Goal: Information Seeking & Learning: Learn about a topic

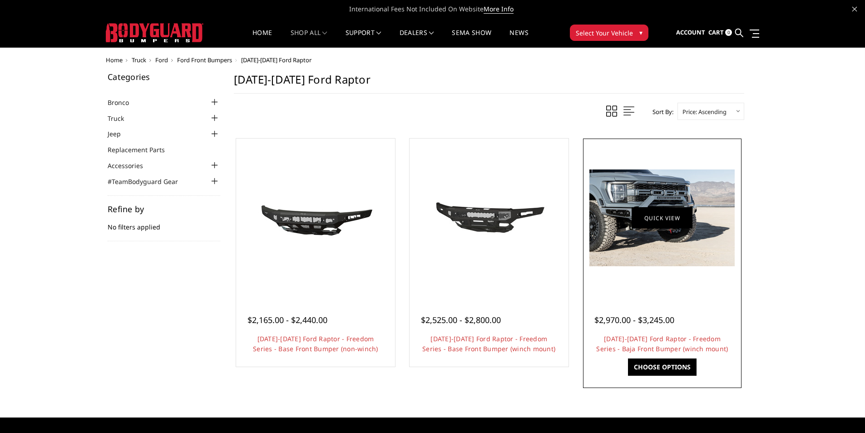
click at [675, 238] on img at bounding box center [662, 217] width 145 height 97
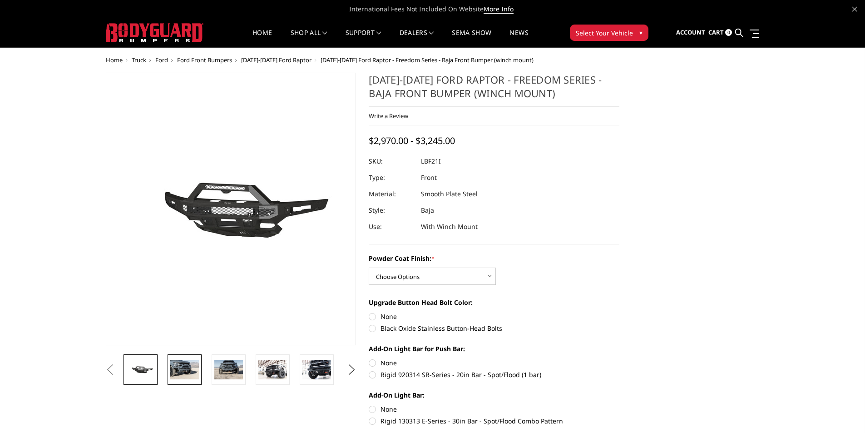
click at [174, 376] on img at bounding box center [184, 369] width 29 height 19
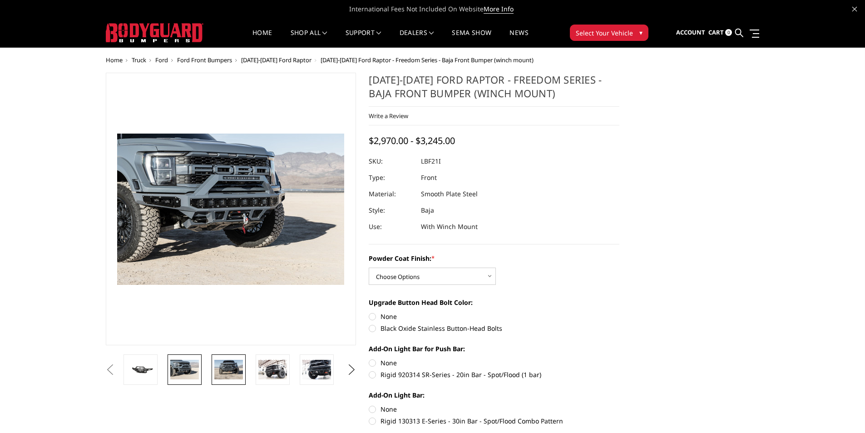
click at [235, 368] on img at bounding box center [228, 369] width 29 height 19
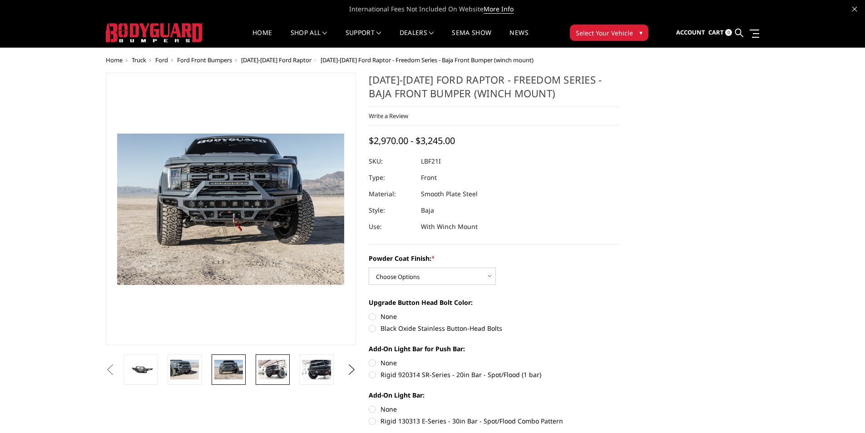
click at [278, 373] on img at bounding box center [272, 369] width 29 height 19
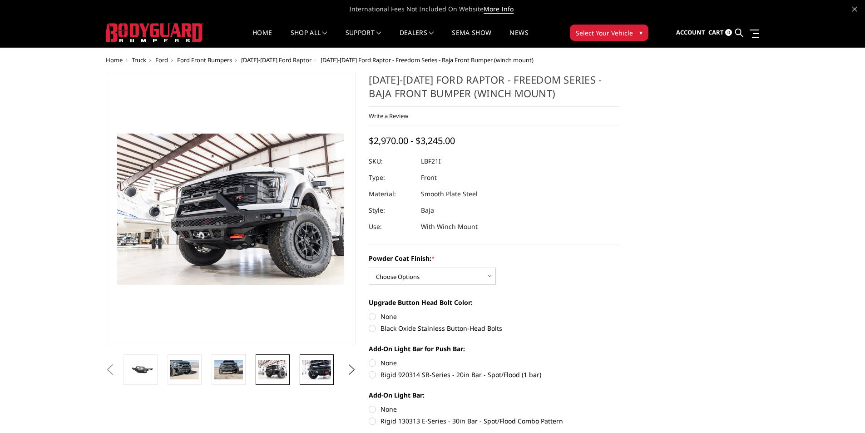
click at [319, 367] on img at bounding box center [317, 369] width 29 height 19
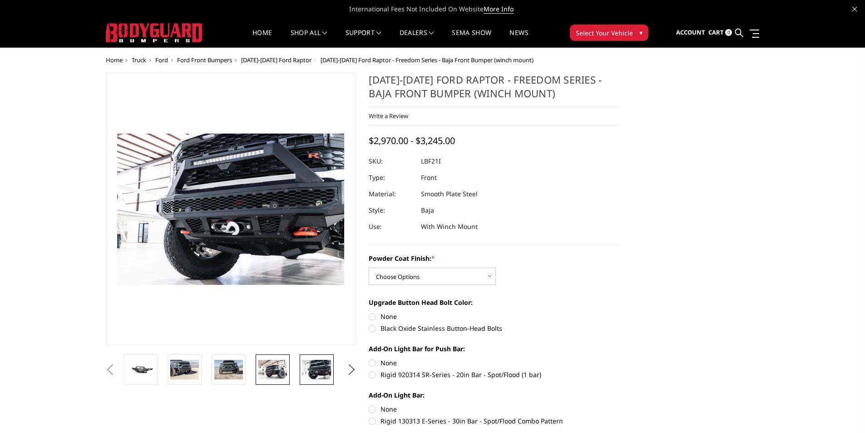
click at [288, 363] on link at bounding box center [273, 369] width 34 height 30
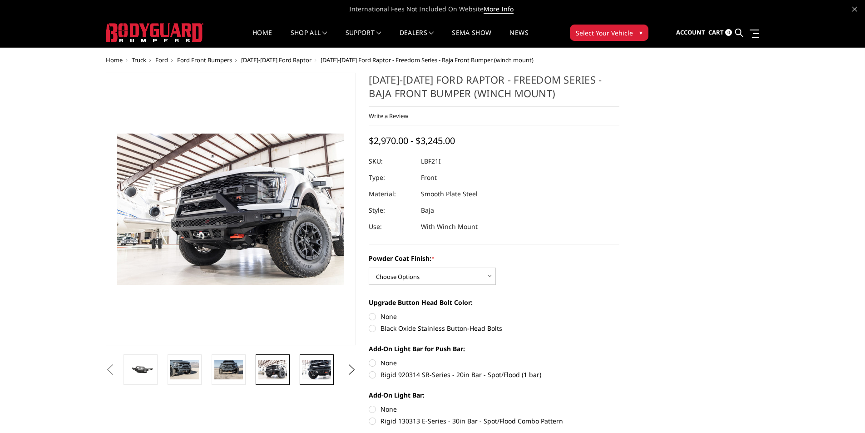
click at [323, 365] on img at bounding box center [317, 369] width 29 height 19
